Goal: Task Accomplishment & Management: Use online tool/utility

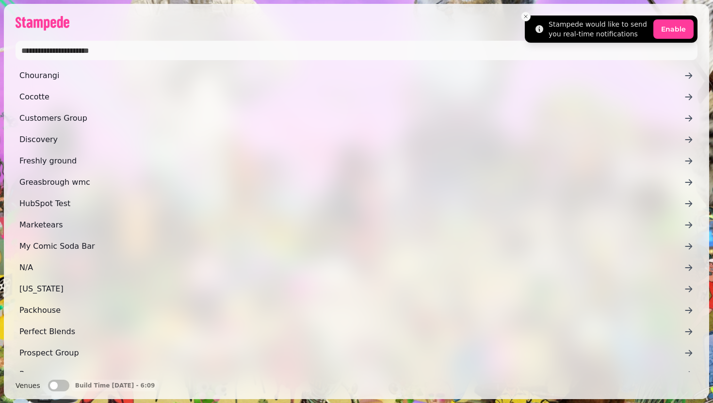
click at [526, 16] on icon "Close toast" at bounding box center [526, 17] width 6 height 6
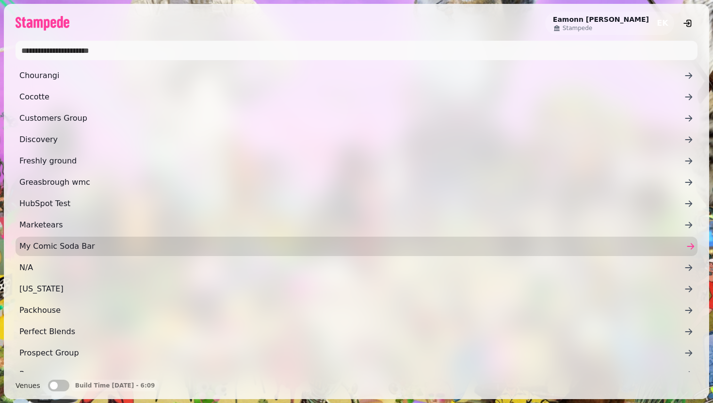
scroll to position [140, 0]
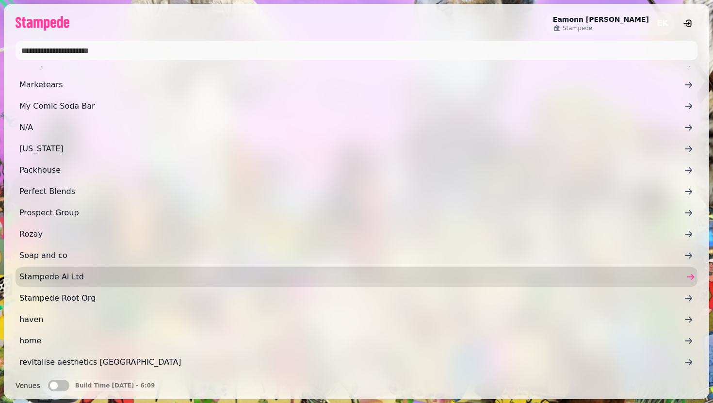
click at [81, 285] on link "Stampede AI Ltd" at bounding box center [357, 276] width 682 height 19
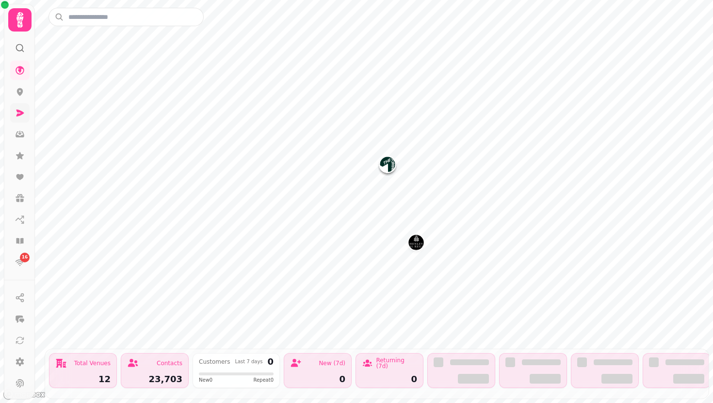
click at [14, 113] on link at bounding box center [19, 112] width 19 height 19
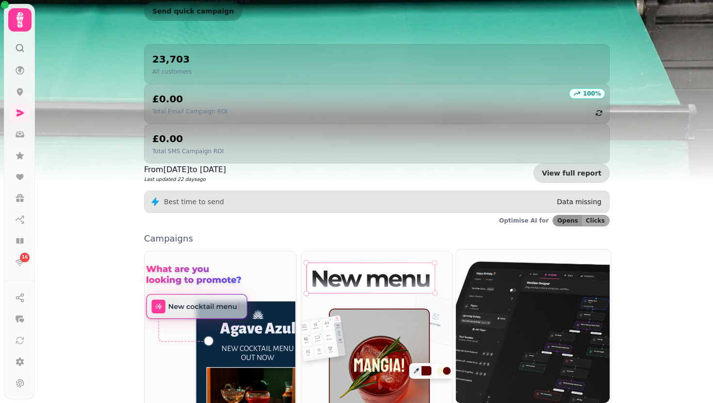
scroll to position [202, 0]
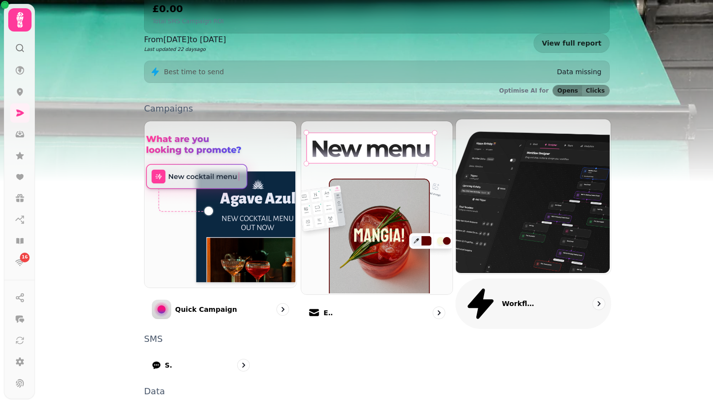
click at [523, 299] on p "Workflows (beta)" at bounding box center [518, 304] width 33 height 10
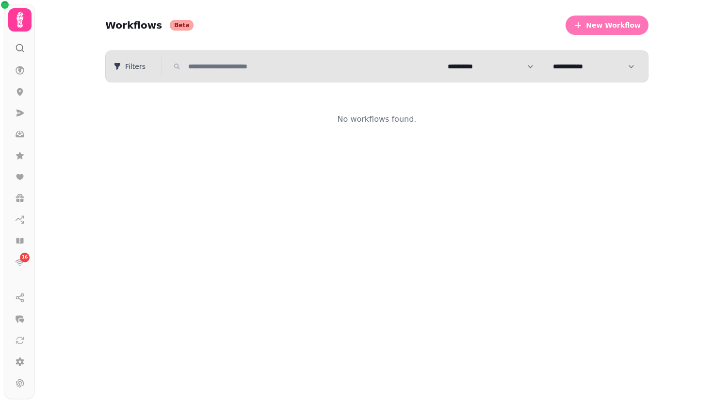
click at [603, 22] on span "New Workflow" at bounding box center [613, 25] width 55 height 7
select select "***"
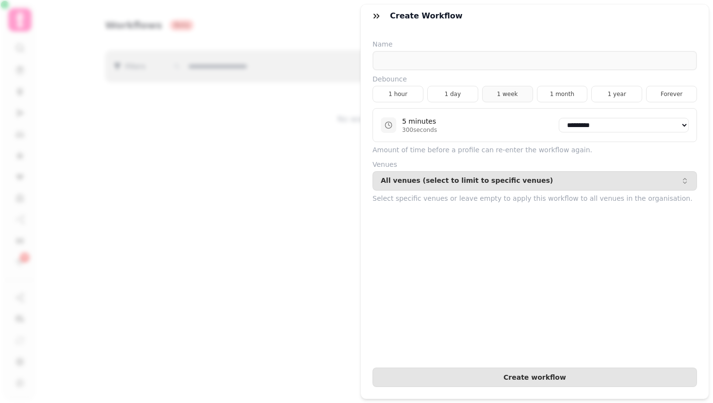
click at [509, 92] on button "1 week" at bounding box center [507, 94] width 51 height 17
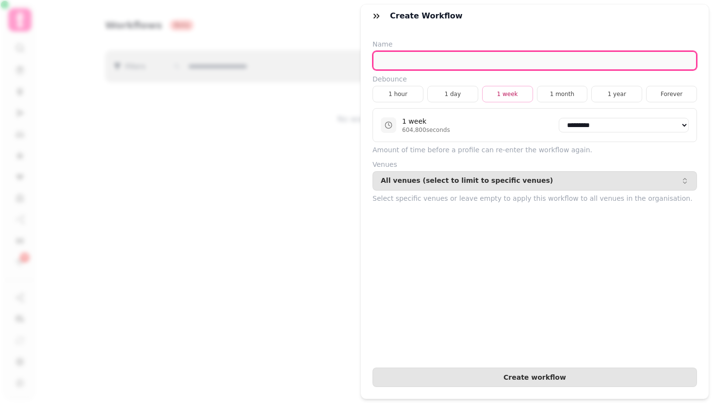
click at [468, 59] on input "text" at bounding box center [535, 60] width 325 height 19
type input "**********"
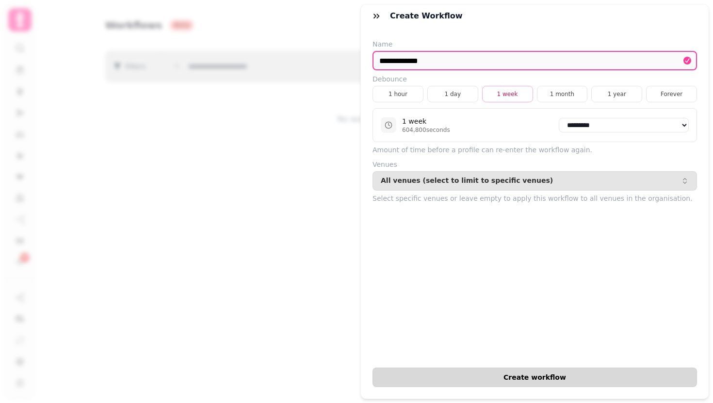
click at [531, 375] on span "Create workflow" at bounding box center [535, 377] width 308 height 7
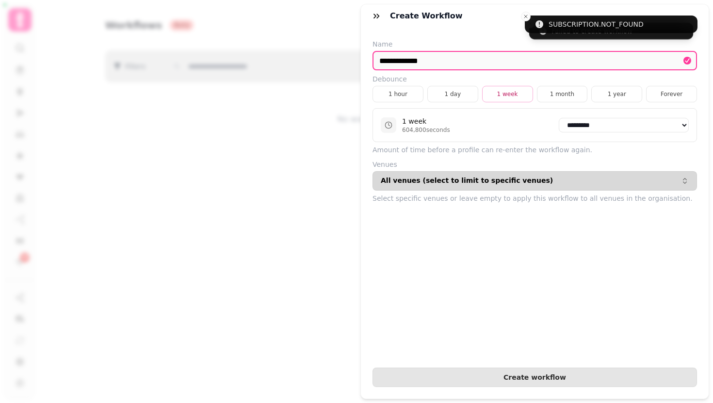
click at [584, 179] on div "All venues (select to limit to specific venues)" at bounding box center [535, 181] width 308 height 8
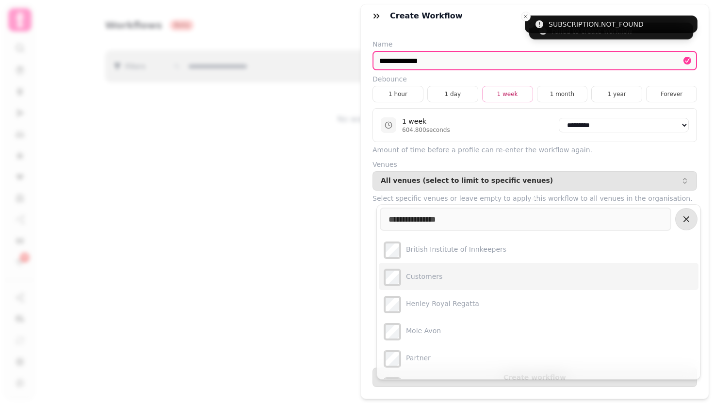
scroll to position [184, 0]
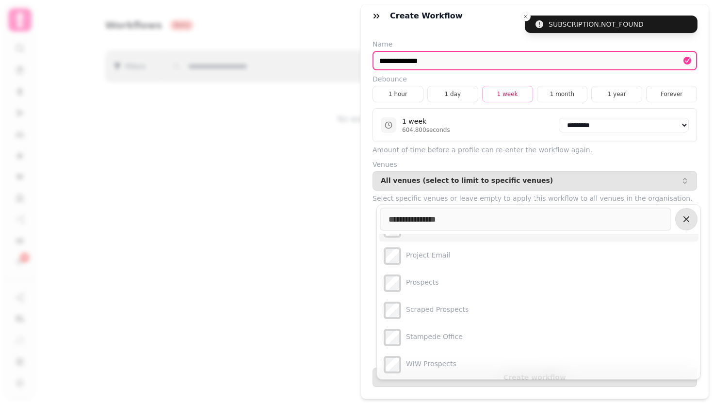
click at [372, 230] on div "**********" at bounding box center [535, 213] width 348 height 371
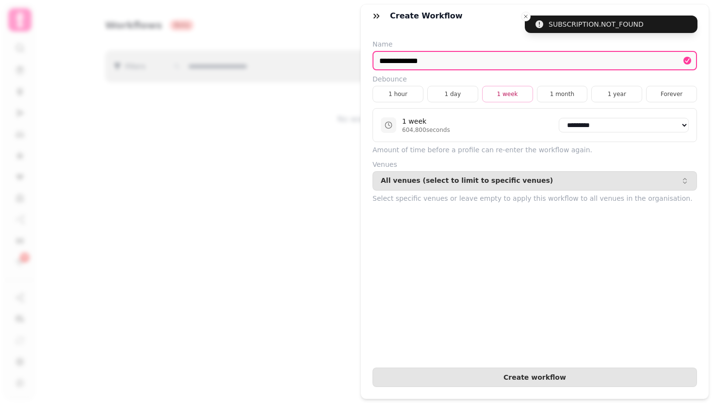
click at [365, 18] on div "Create Workflow" at bounding box center [535, 15] width 348 height 23
click at [384, 18] on button "button" at bounding box center [376, 15] width 19 height 19
